Goal: Information Seeking & Learning: Learn about a topic

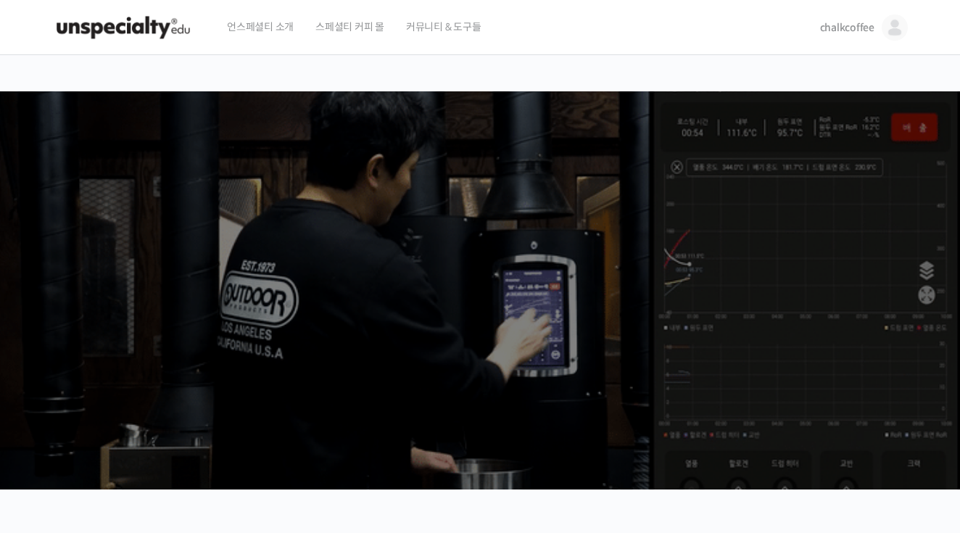
click at [846, 33] on span "chalkcoffee" at bounding box center [847, 27] width 54 height 13
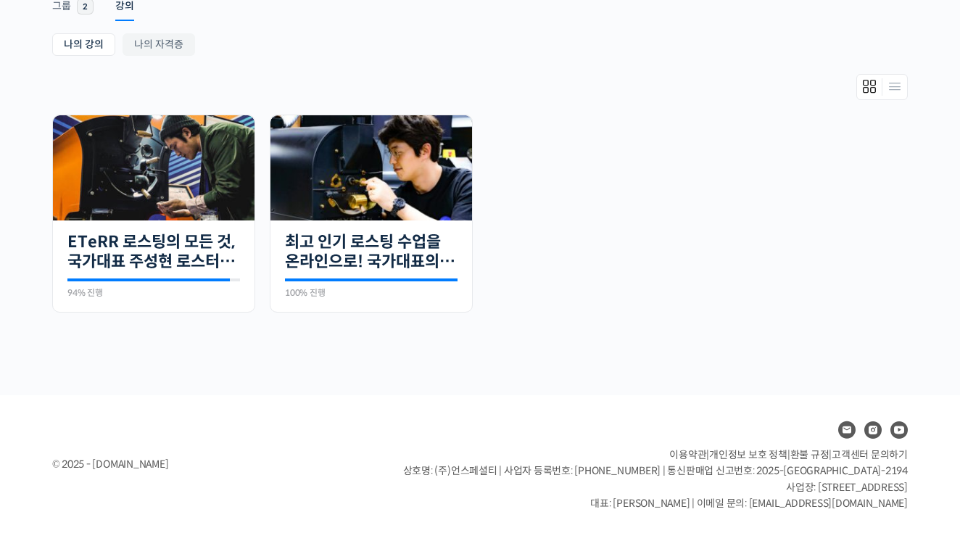
scroll to position [256, 0]
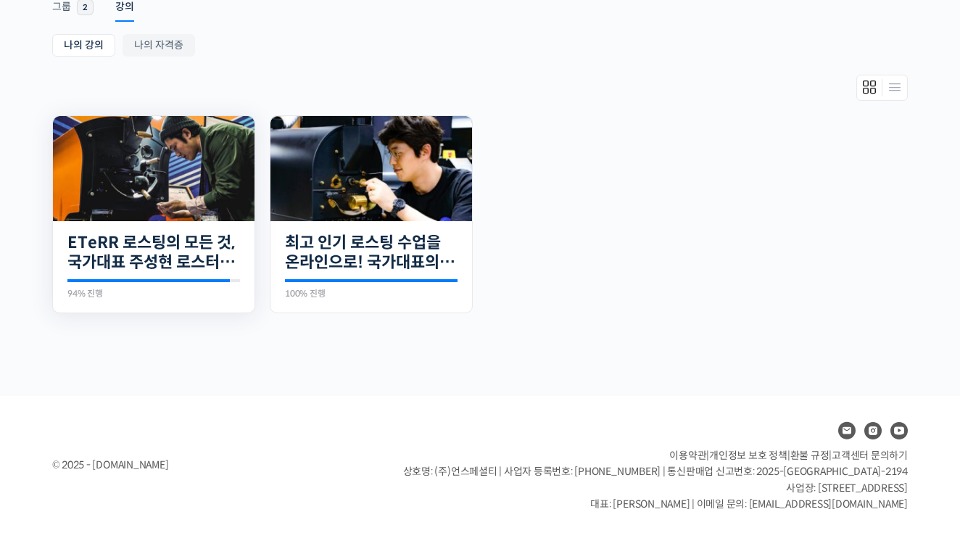
click at [170, 194] on img at bounding box center [154, 168] width 202 height 105
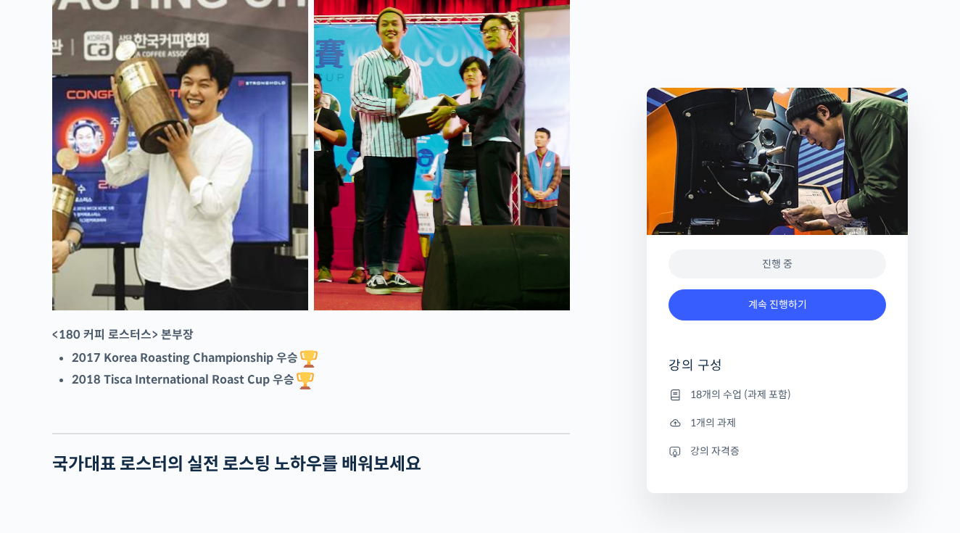
scroll to position [705, 0]
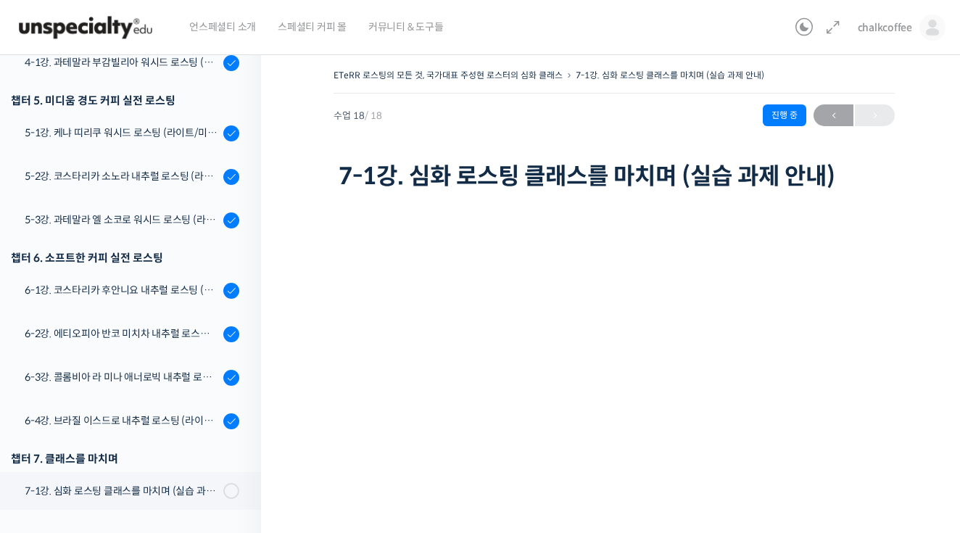
scroll to position [695, 0]
click at [153, 220] on div "5-3강. 과테말라 엘 소코로 워시드 로스팅 (라이트/미디움/다크)" at bounding box center [122, 220] width 194 height 16
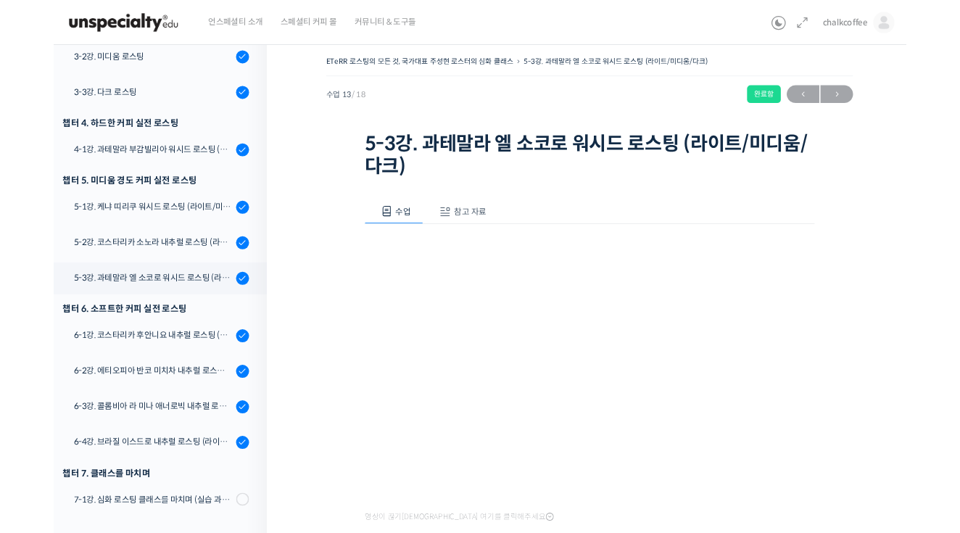
scroll to position [148, 0]
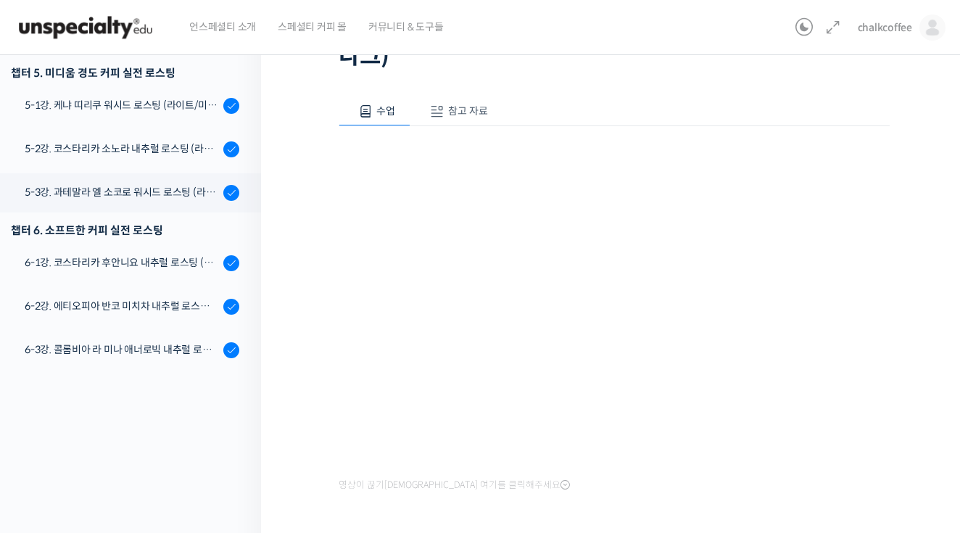
click at [950, 263] on div "ETeRR 로스팅의 모든 것, 국가대표 주성현 로스터의 심화 클래스 5-3강. 과테말라 엘 소코로 워시드 로스팅 (라이트/미디움/다크) 완료함…" at bounding box center [614, 244] width 706 height 696
